Goal: Transaction & Acquisition: Purchase product/service

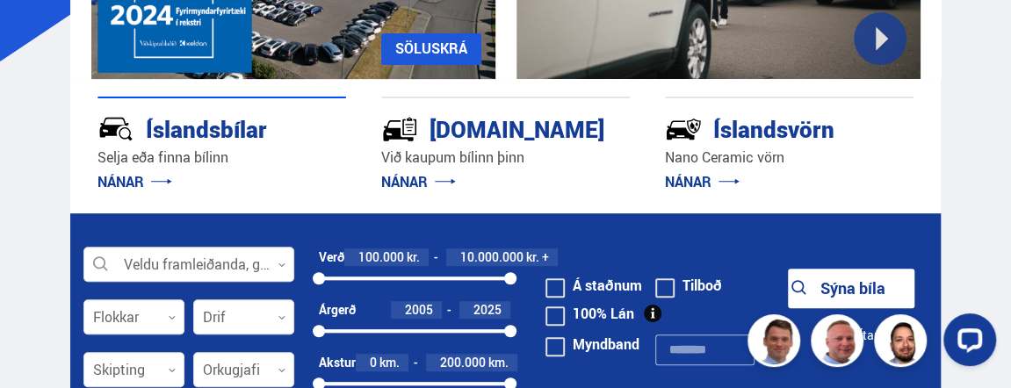
scroll to position [266, 0]
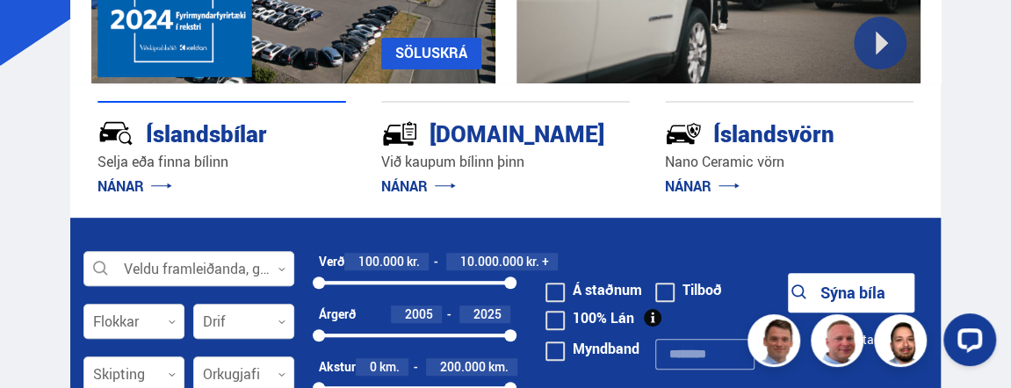
click at [202, 134] on div "Íslandsbílar" at bounding box center [191, 132] width 186 height 31
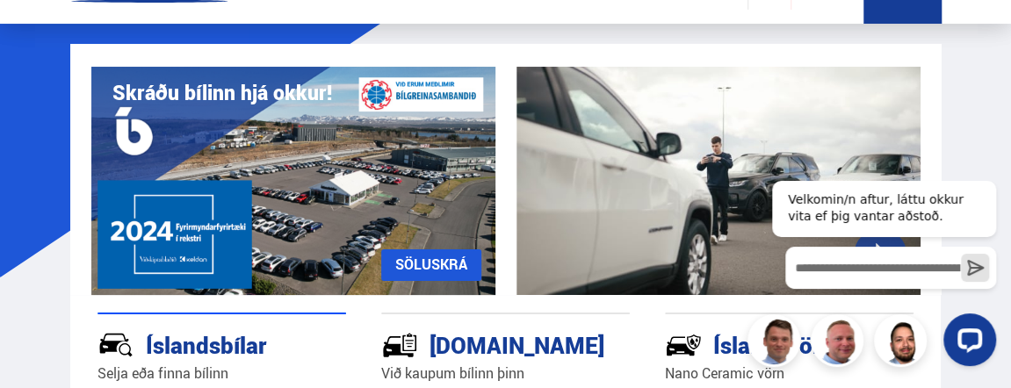
scroll to position [0, 0]
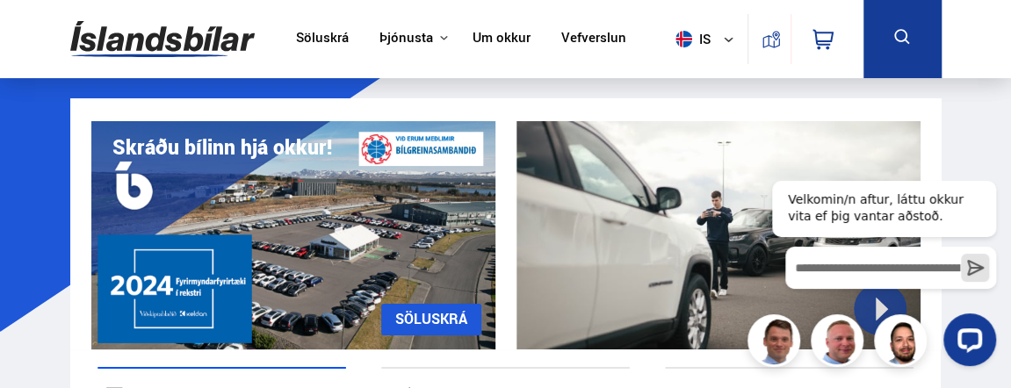
click at [171, 40] on img at bounding box center [162, 39] width 185 height 57
click at [163, 35] on img at bounding box center [162, 39] width 185 height 57
click at [192, 44] on img at bounding box center [162, 39] width 185 height 57
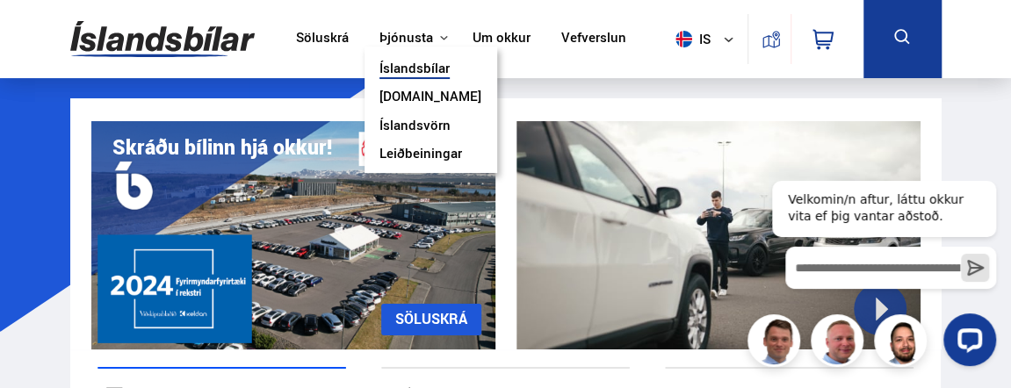
click at [421, 39] on button "Þjónusta" at bounding box center [407, 38] width 54 height 17
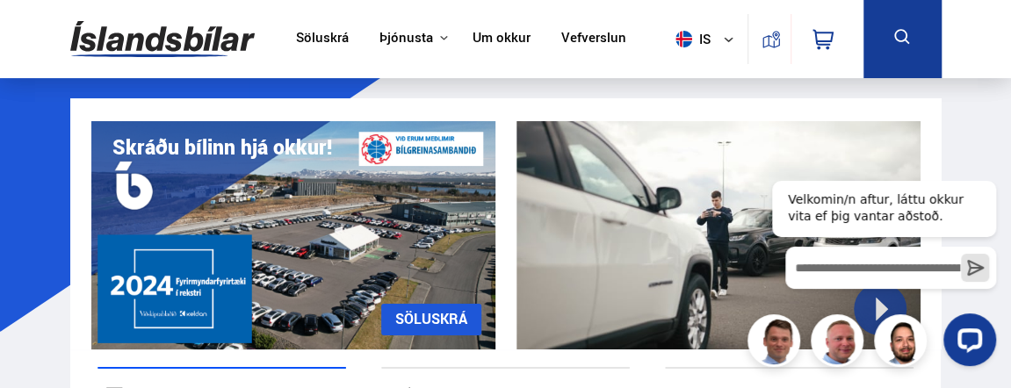
click at [312, 47] on link "Söluskrá" at bounding box center [322, 39] width 53 height 18
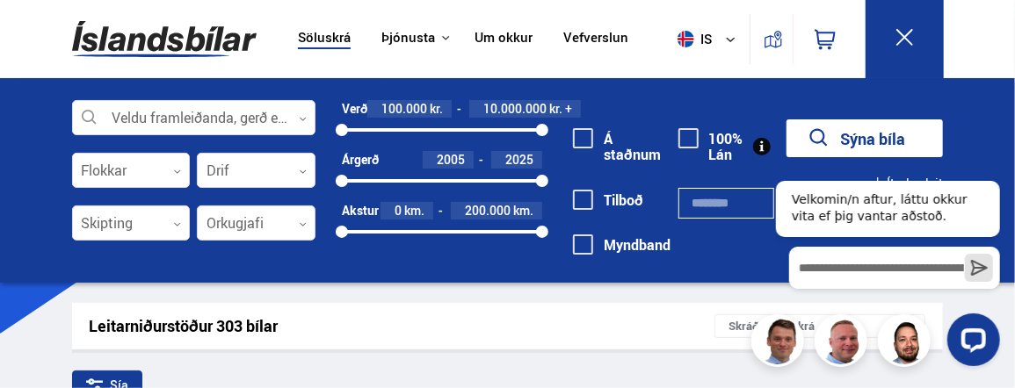
click at [503, 40] on link "Um okkur" at bounding box center [503, 39] width 58 height 18
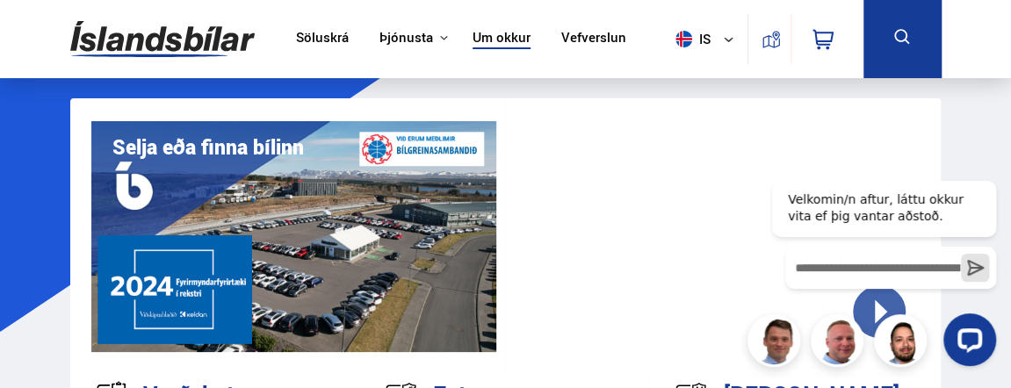
click at [319, 35] on link "Söluskrá" at bounding box center [322, 39] width 53 height 18
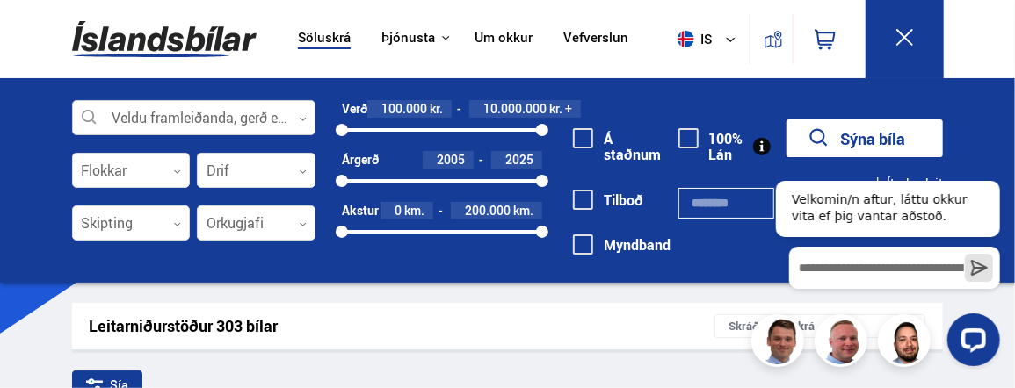
click at [309, 111] on div at bounding box center [194, 118] width 244 height 35
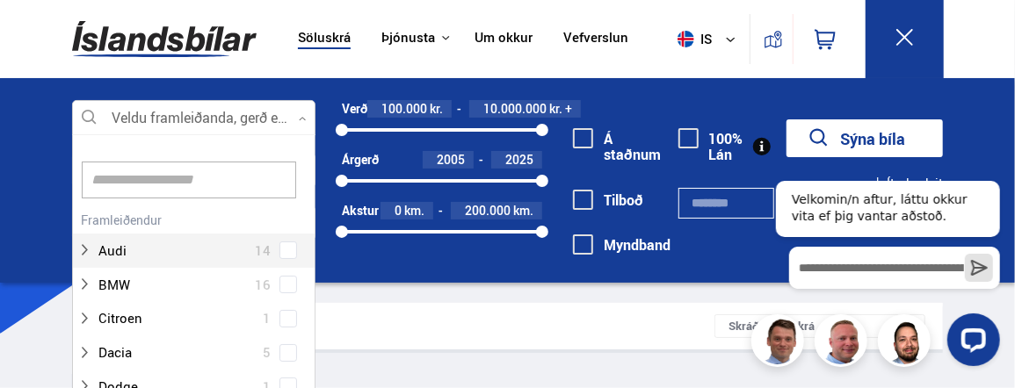
click at [309, 122] on div at bounding box center [194, 118] width 244 height 35
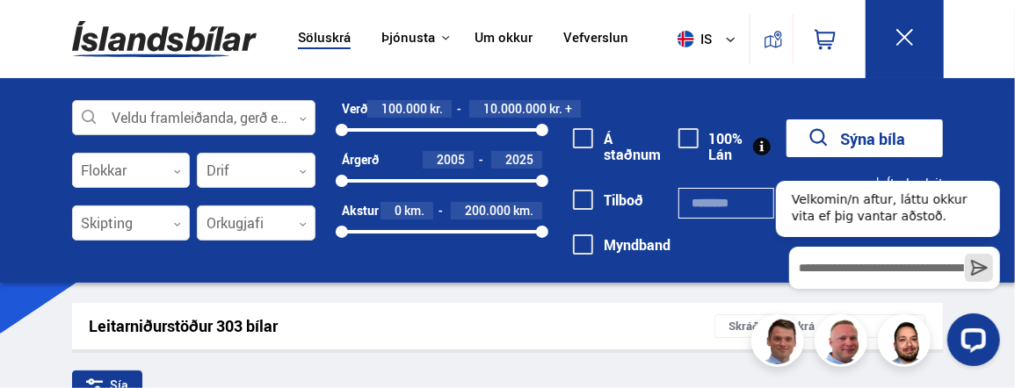
click at [303, 118] on icon at bounding box center [303, 119] width 8 height 8
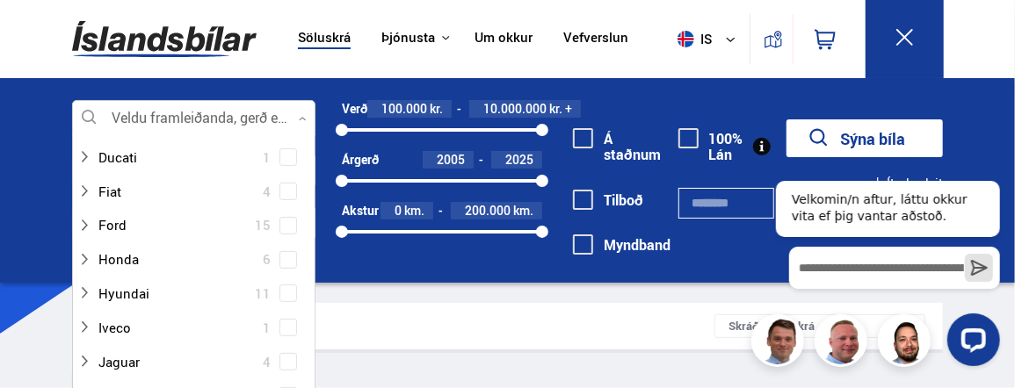
scroll to position [267, 0]
click at [136, 296] on div at bounding box center [176, 290] width 199 height 25
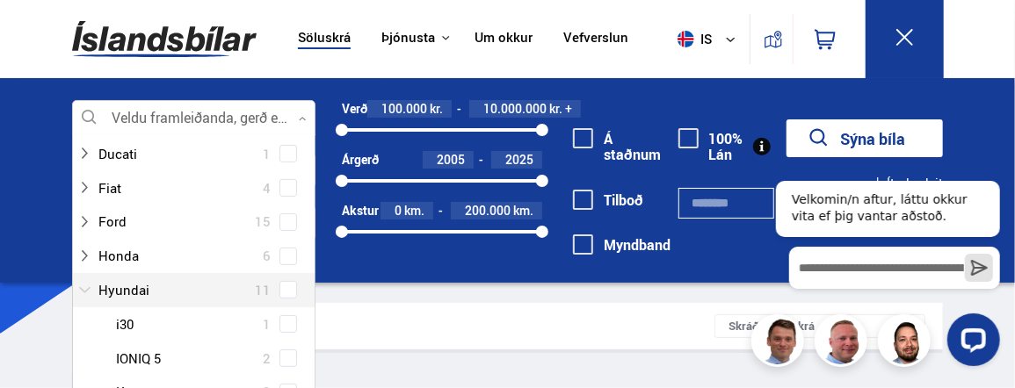
click at [125, 298] on div at bounding box center [176, 290] width 199 height 25
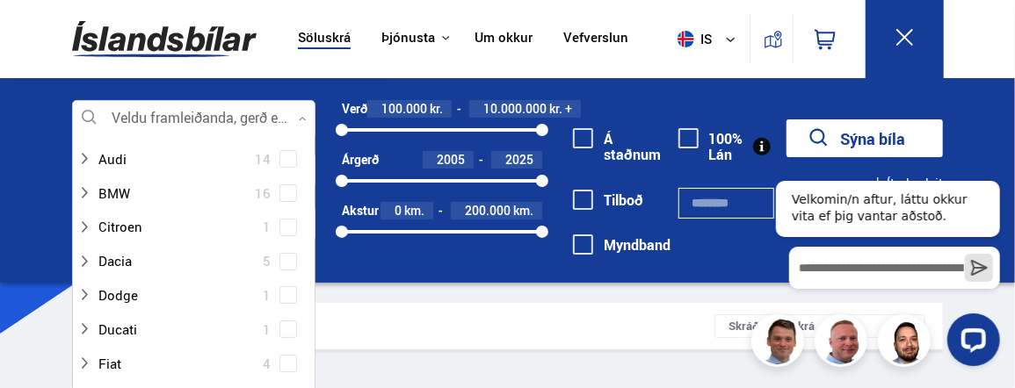
scroll to position [0, 0]
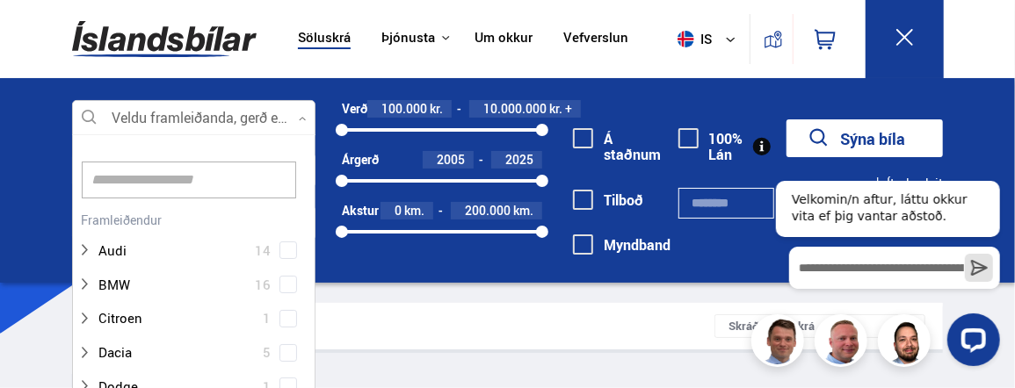
click at [251, 189] on input at bounding box center [189, 180] width 215 height 37
click at [221, 182] on input at bounding box center [189, 180] width 215 height 37
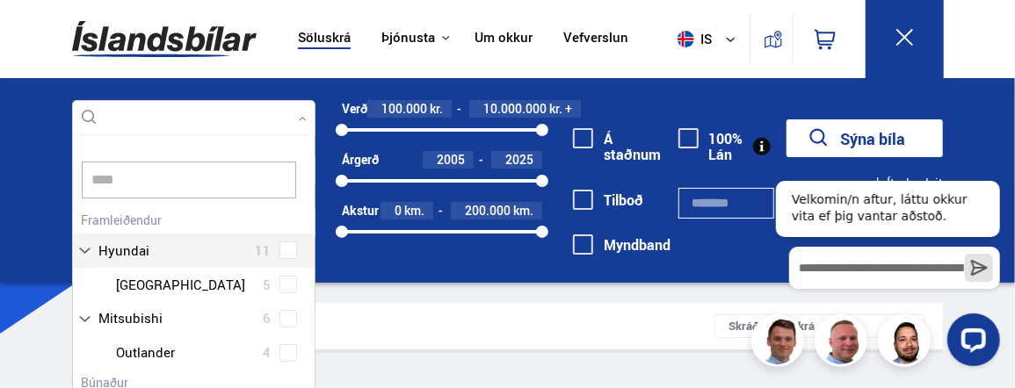
type input "*****"
click button "Sýna bíla" at bounding box center [864, 139] width 156 height 38
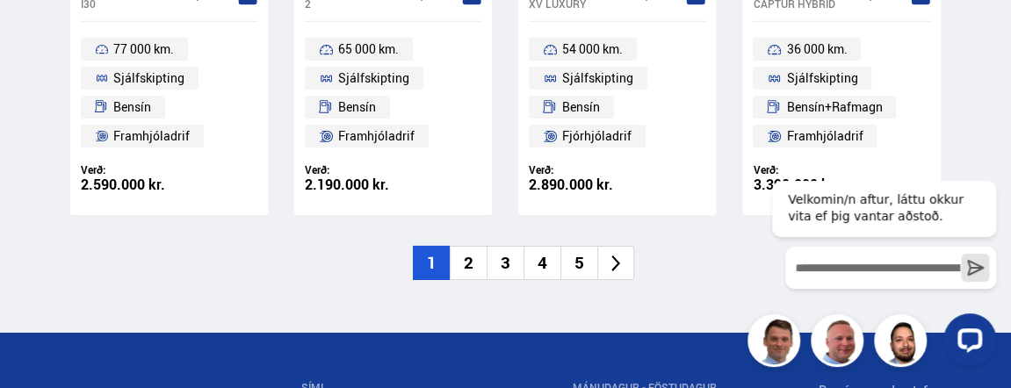
scroll to position [2614, 0]
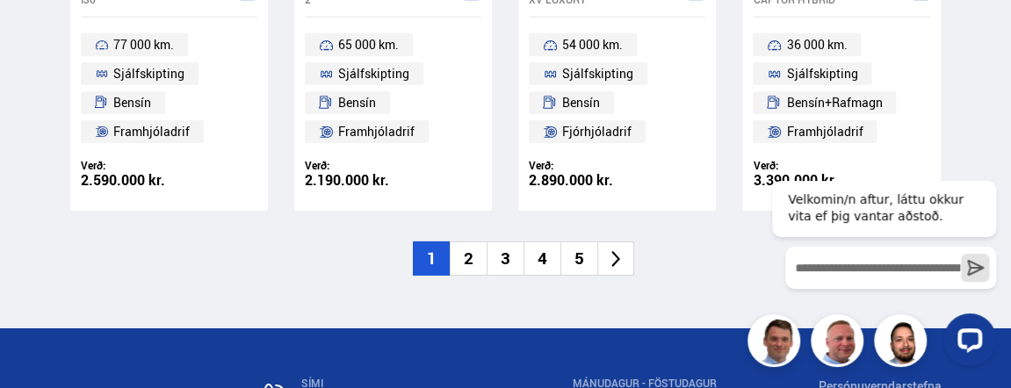
click at [480, 253] on li "2" at bounding box center [468, 259] width 37 height 34
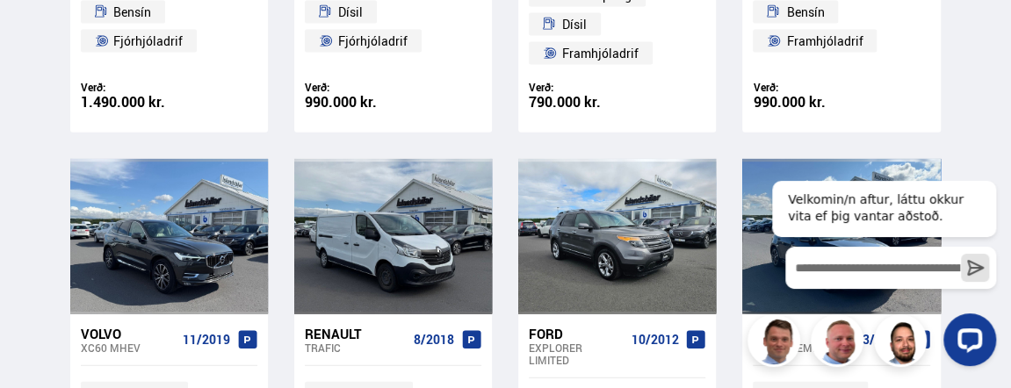
scroll to position [1095, 0]
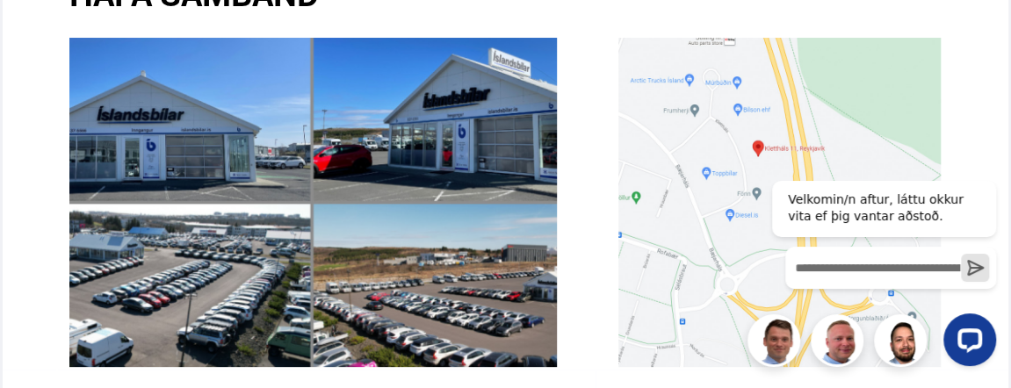
scroll to position [3094, 0]
